Goal: Task Accomplishment & Management: Use online tool/utility

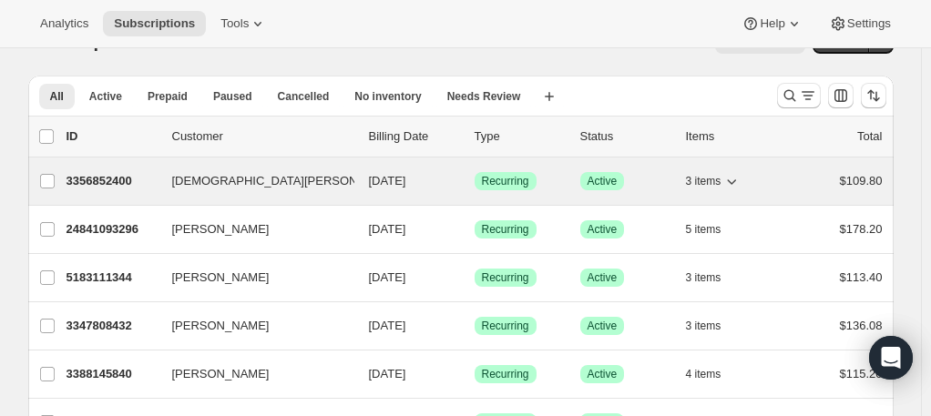
scroll to position [43, 0]
click at [709, 184] on span "3 items" at bounding box center [704, 180] width 36 height 15
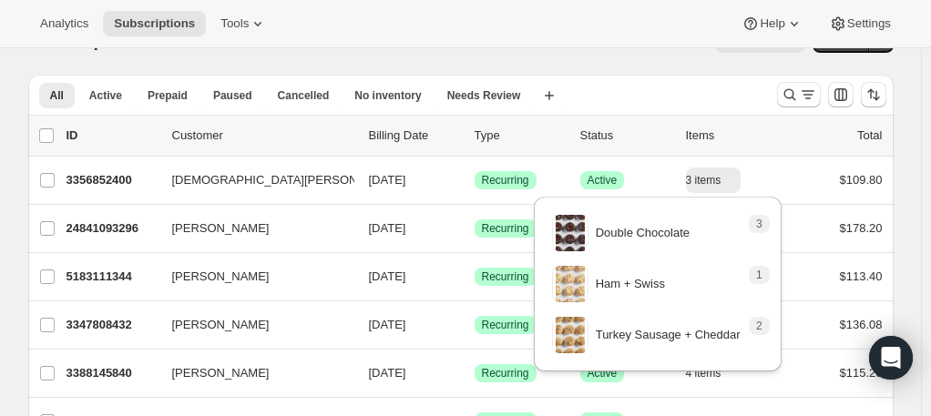
click at [556, 67] on div "Subscriptions. This page is ready Subscriptions Bulk updates More actions Bulk …" at bounding box center [461, 39] width 866 height 69
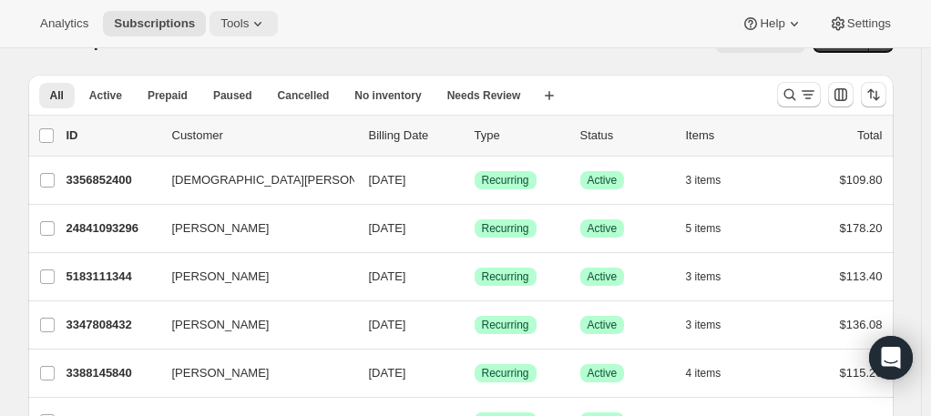
click at [250, 22] on icon at bounding box center [258, 24] width 18 height 18
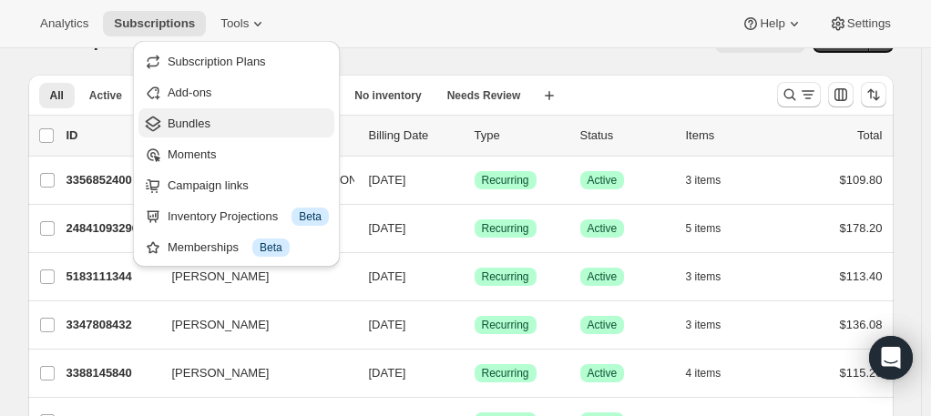
click at [217, 125] on span "Bundles" at bounding box center [248, 124] width 161 height 18
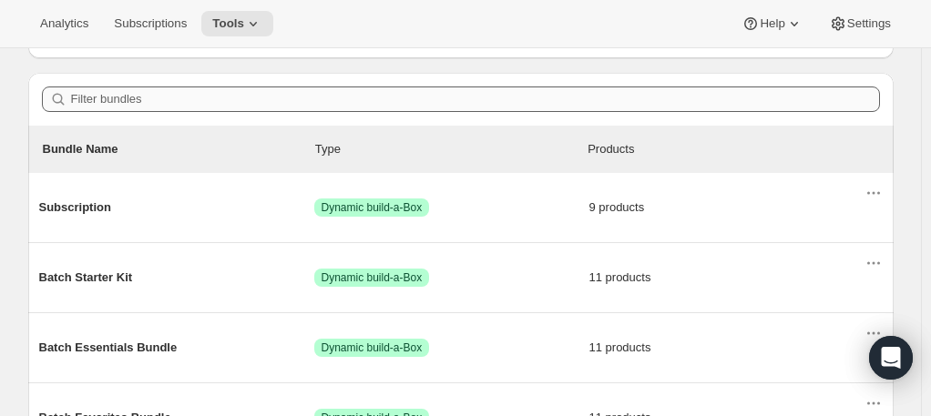
scroll to position [139, 0]
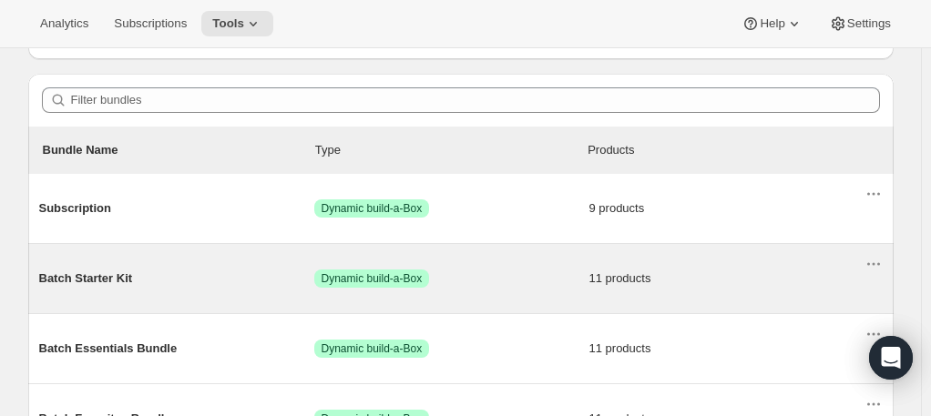
click at [118, 273] on span "Batch Starter Kit" at bounding box center [176, 279] width 275 height 18
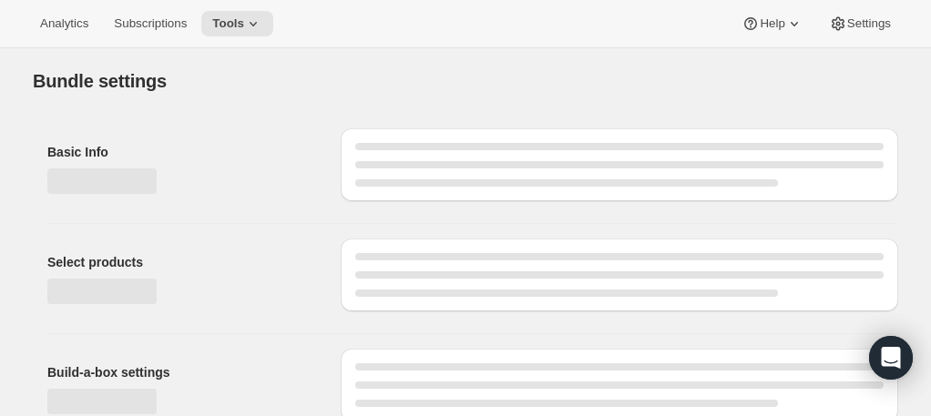
type input "Batch Starter Kit"
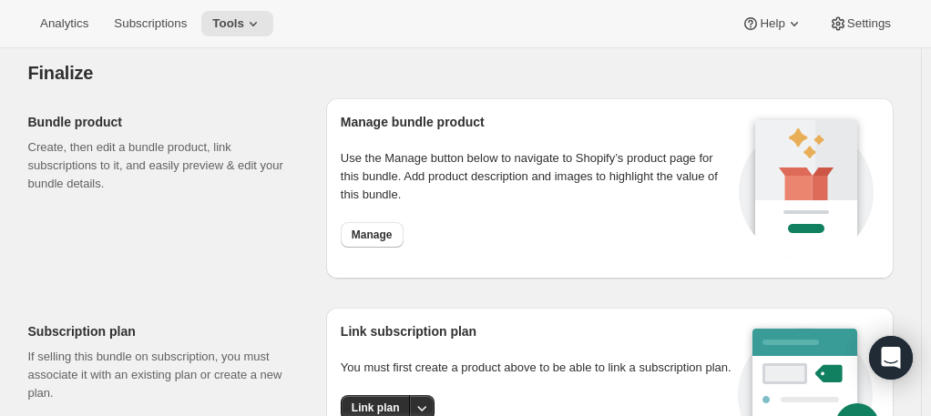
scroll to position [2320, 0]
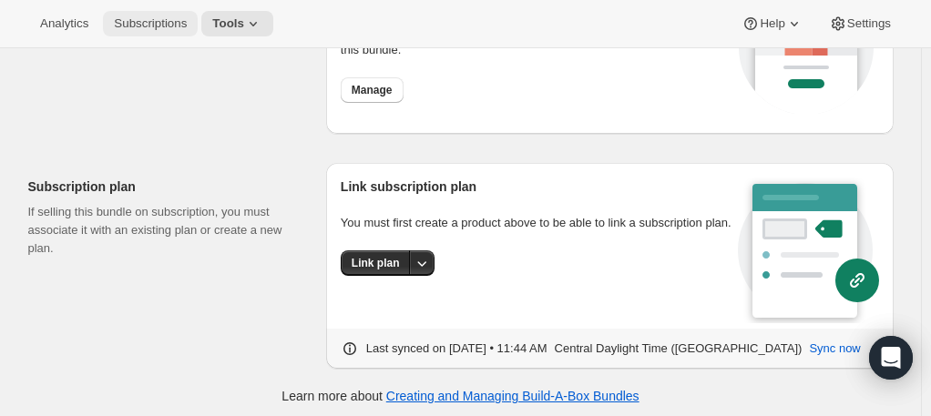
click at [140, 31] on span "Subscriptions" at bounding box center [150, 23] width 73 height 15
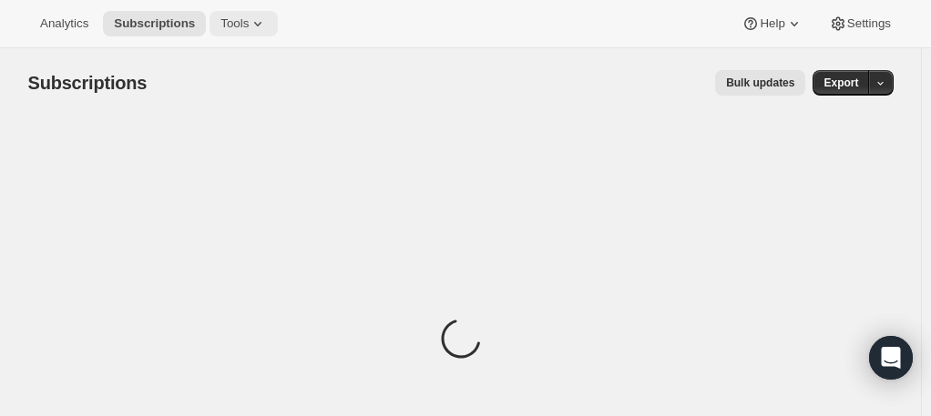
click at [221, 30] on span "Tools" at bounding box center [235, 23] width 28 height 15
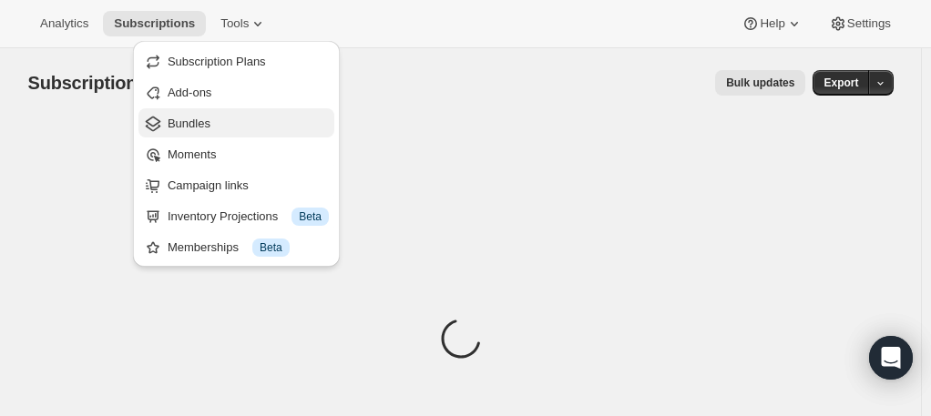
click at [216, 126] on span "Bundles" at bounding box center [248, 124] width 161 height 18
